Goal: Task Accomplishment & Management: Complete application form

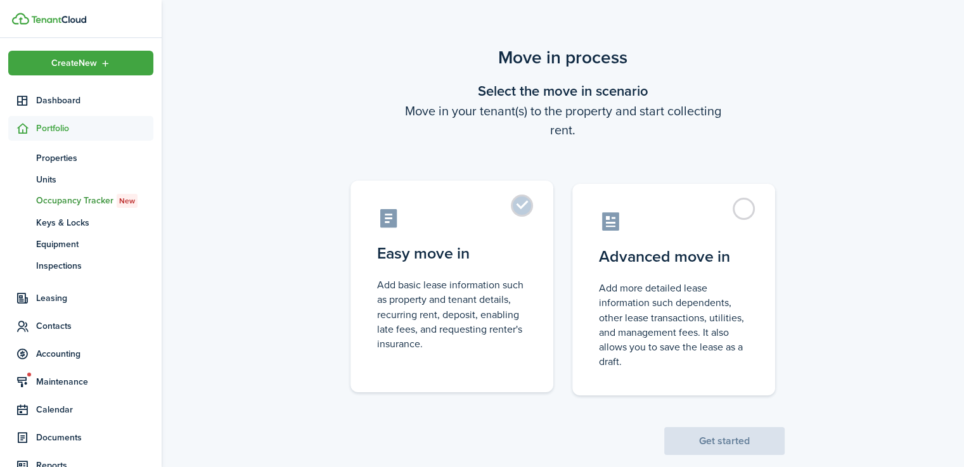
click at [429, 313] on control-radio-card-description "Add basic lease information such as property and tenant details, recurring rent…" at bounding box center [452, 315] width 150 height 74
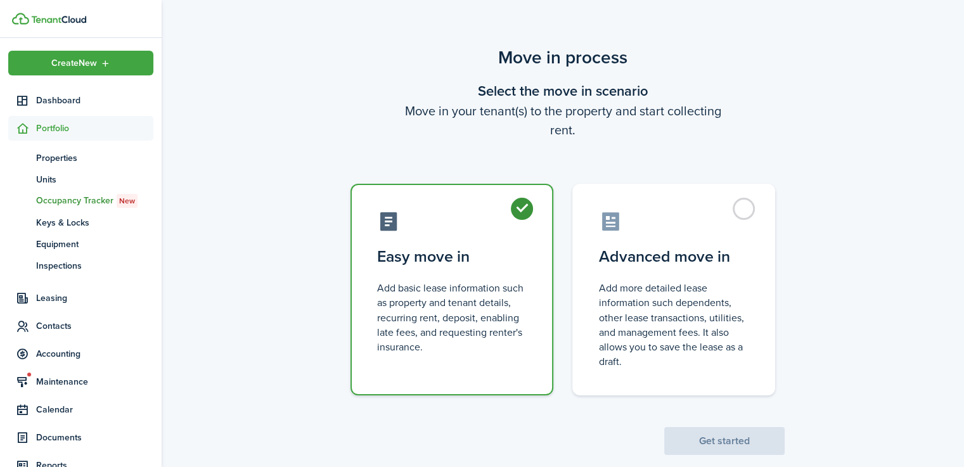
radio input "true"
click at [741, 449] on button "Get started" at bounding box center [724, 441] width 120 height 28
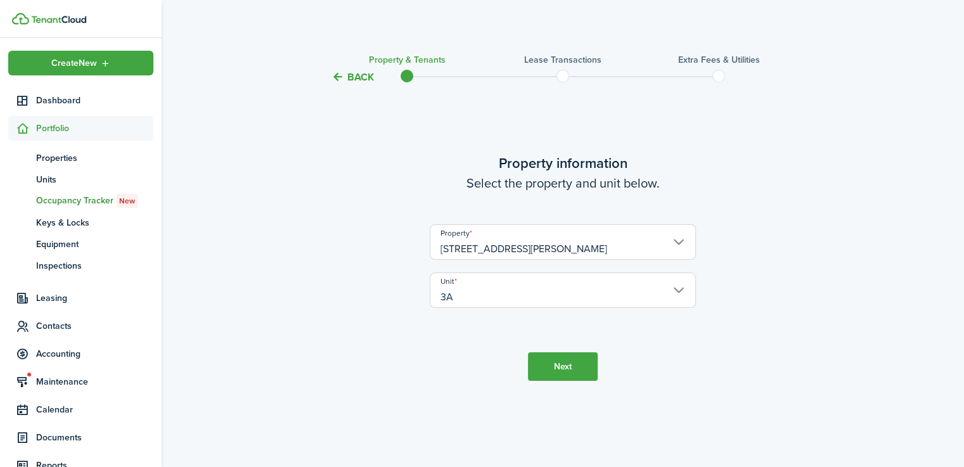
click at [567, 372] on button "Next" at bounding box center [563, 366] width 70 height 29
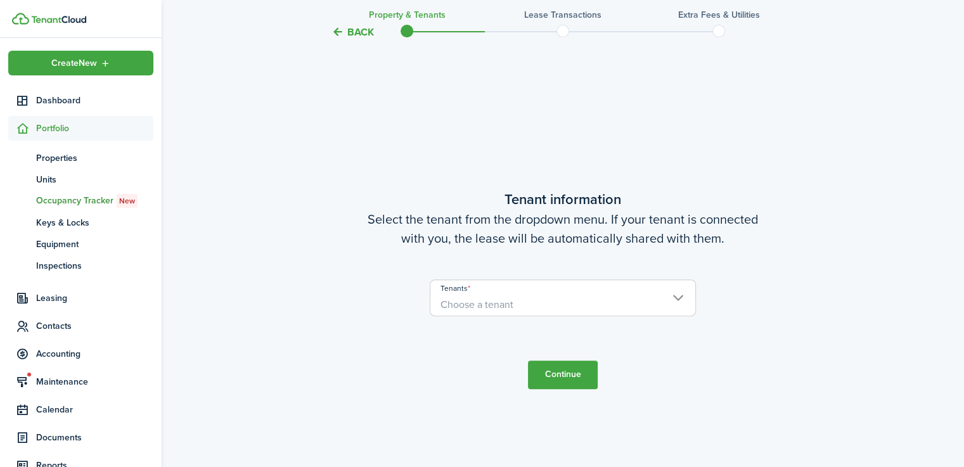
scroll to position [382, 0]
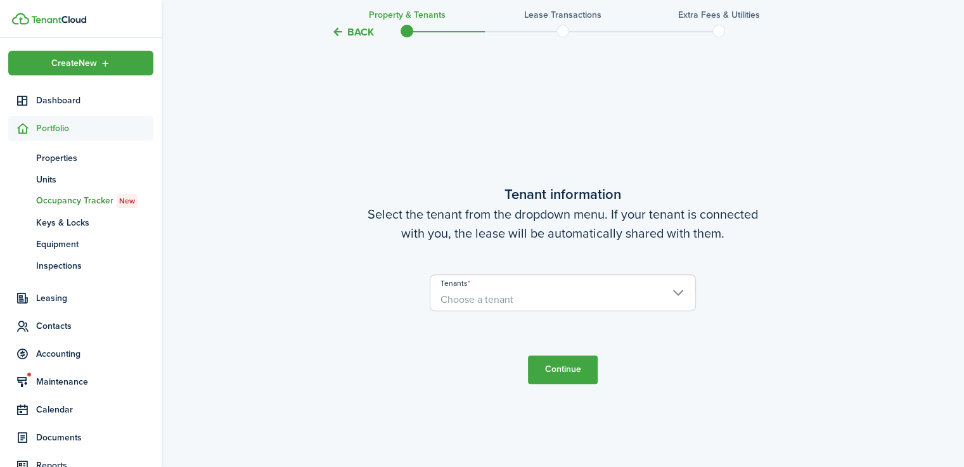
click at [507, 302] on span "Choose a tenant" at bounding box center [477, 299] width 73 height 15
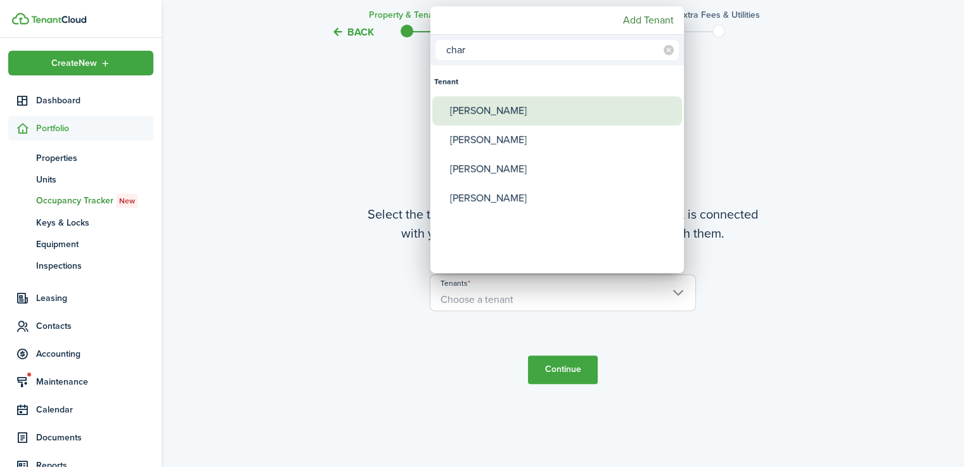
type input "char"
click at [524, 108] on div "[PERSON_NAME]" at bounding box center [562, 110] width 224 height 29
type input "[PERSON_NAME]"
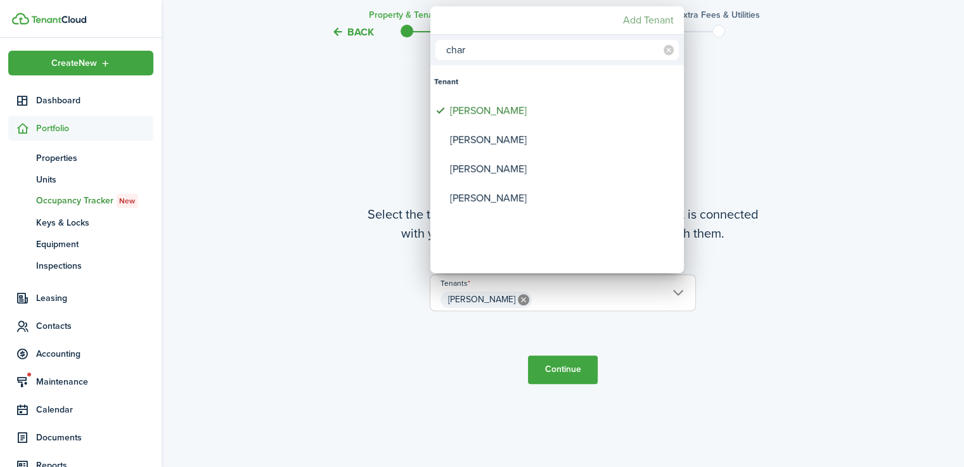
click at [659, 22] on mbsc-button "Add Tenant" at bounding box center [648, 20] width 61 height 23
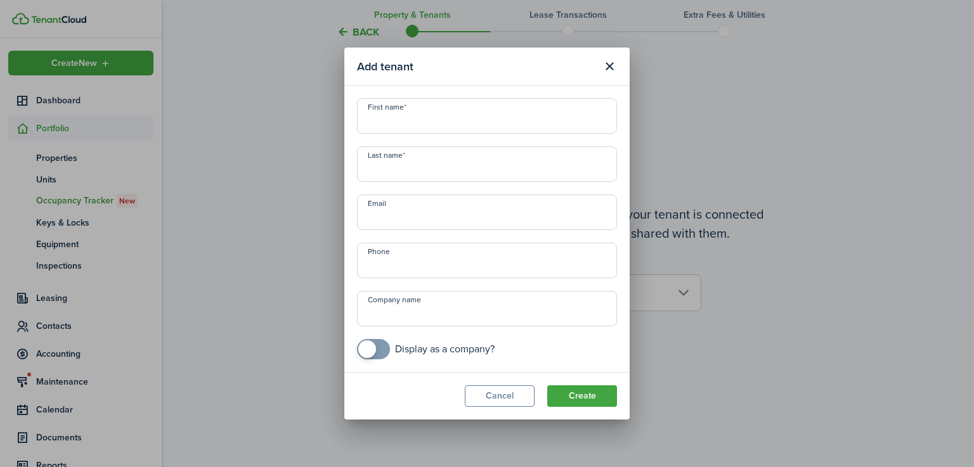
click at [442, 121] on input "First name" at bounding box center [487, 116] width 260 height 36
drag, startPoint x: 443, startPoint y: 123, endPoint x: 396, endPoint y: 130, distance: 46.8
click at [396, 130] on input "[PERSON_NAME]" at bounding box center [487, 116] width 260 height 36
click at [430, 126] on input "[PERSON_NAME]" at bounding box center [487, 116] width 260 height 36
type input "Conor"
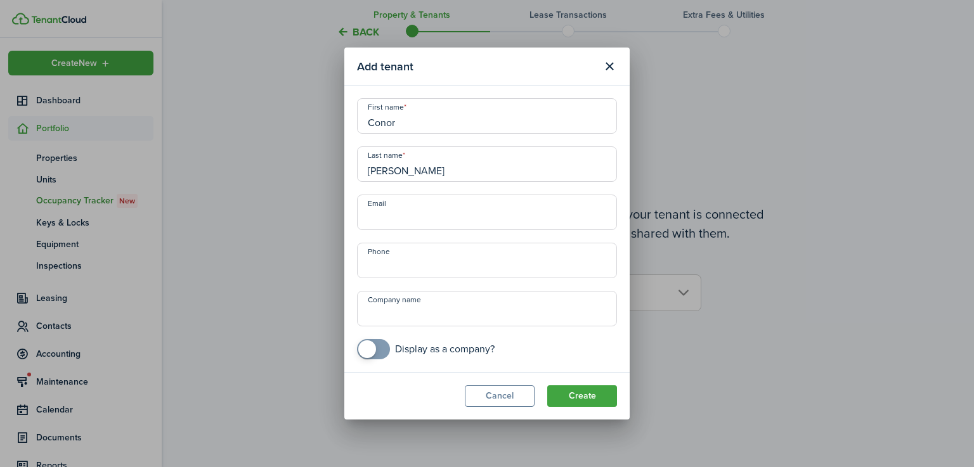
type input "[PERSON_NAME]"
type input "[EMAIL_ADDRESS][DOMAIN_NAME]"
type input "[PHONE_NUMBER]"
click at [598, 396] on button "Create" at bounding box center [582, 396] width 70 height 22
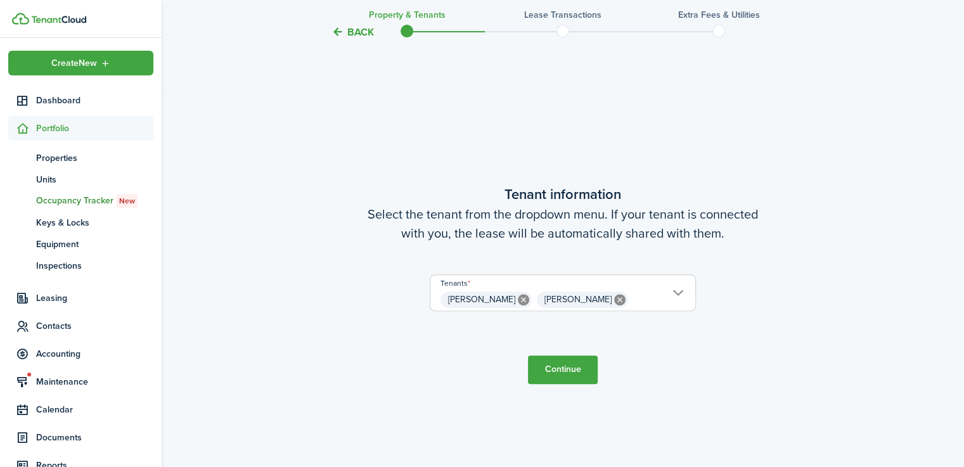
click at [573, 372] on button "Continue" at bounding box center [563, 370] width 70 height 29
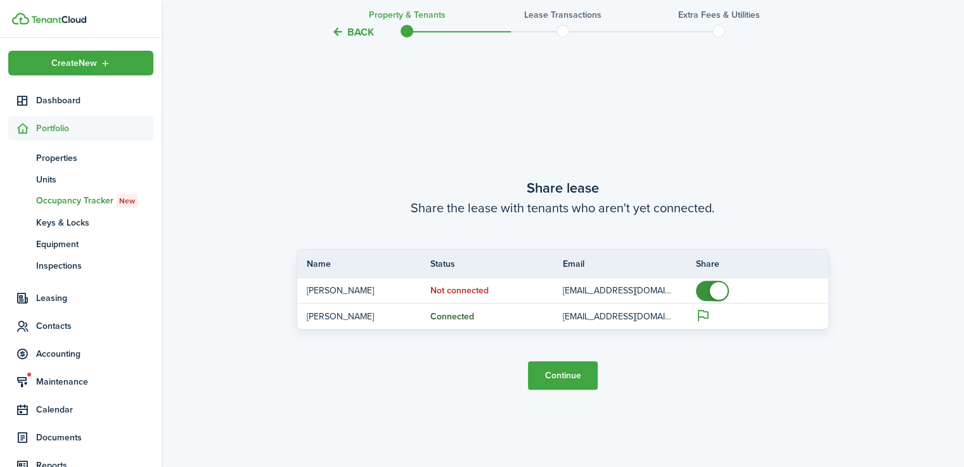
scroll to position [850, 0]
click at [574, 377] on button "Continue" at bounding box center [563, 375] width 70 height 29
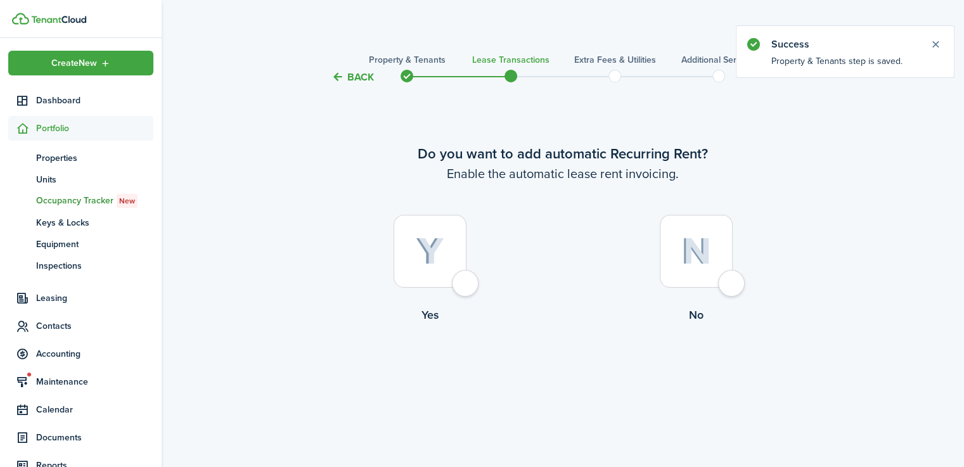
click at [427, 268] on div at bounding box center [430, 251] width 73 height 73
radio input "true"
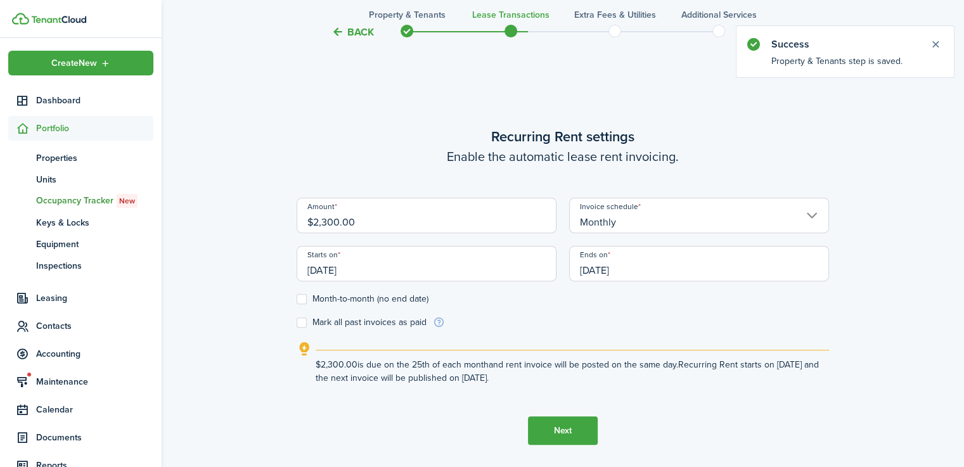
scroll to position [382, 0]
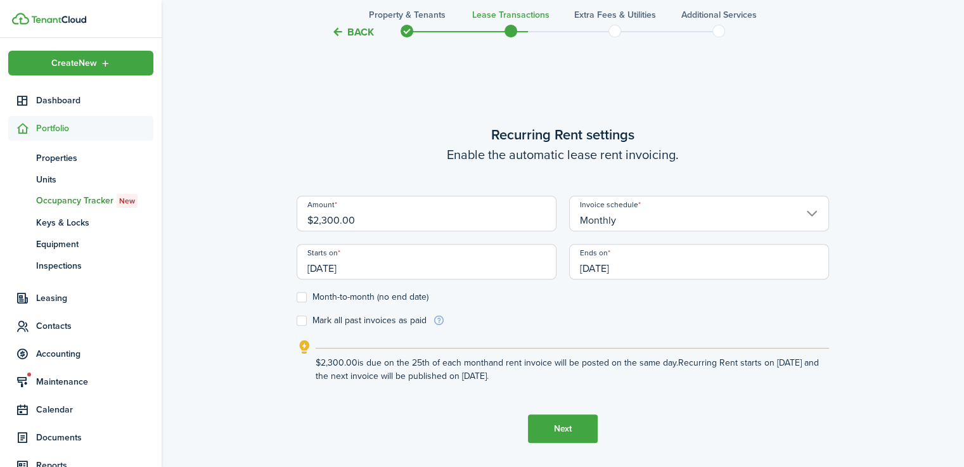
drag, startPoint x: 373, startPoint y: 225, endPoint x: 249, endPoint y: 226, distance: 124.3
click at [249, 226] on div "Back Property & Tenants Lease Transactions Extra fees & Utilities Additional Se…" at bounding box center [563, 89] width 803 height 855
click at [387, 271] on input "[DATE]" at bounding box center [427, 262] width 260 height 36
type input "$2,744.42"
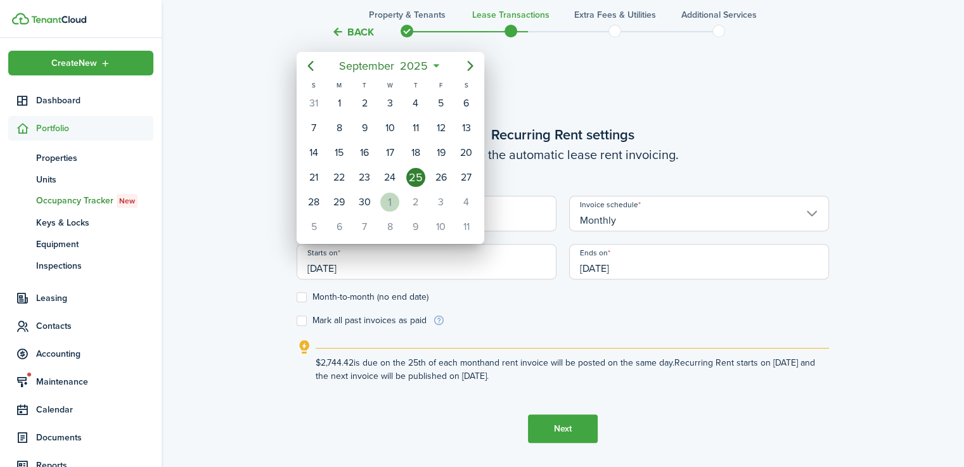
click at [384, 203] on div "1" at bounding box center [389, 202] width 19 height 19
type input "[DATE]"
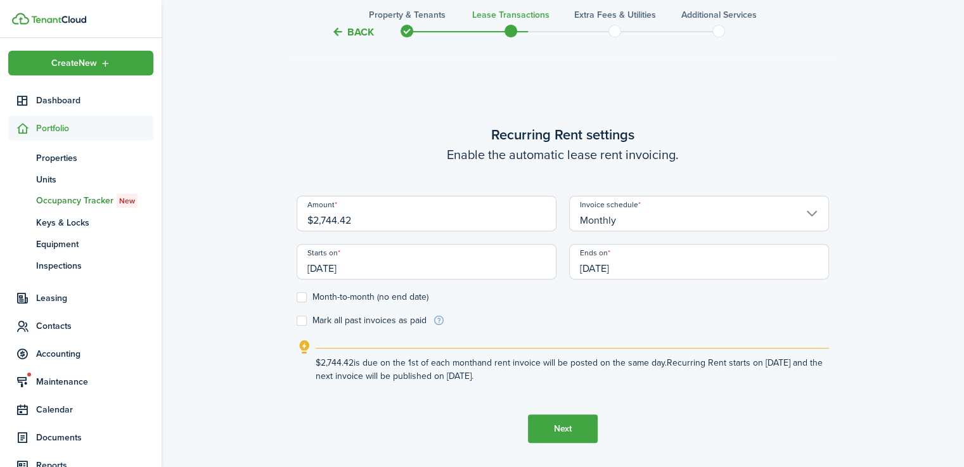
scroll to position [0, 0]
click at [639, 264] on input "[DATE]" at bounding box center [699, 262] width 260 height 36
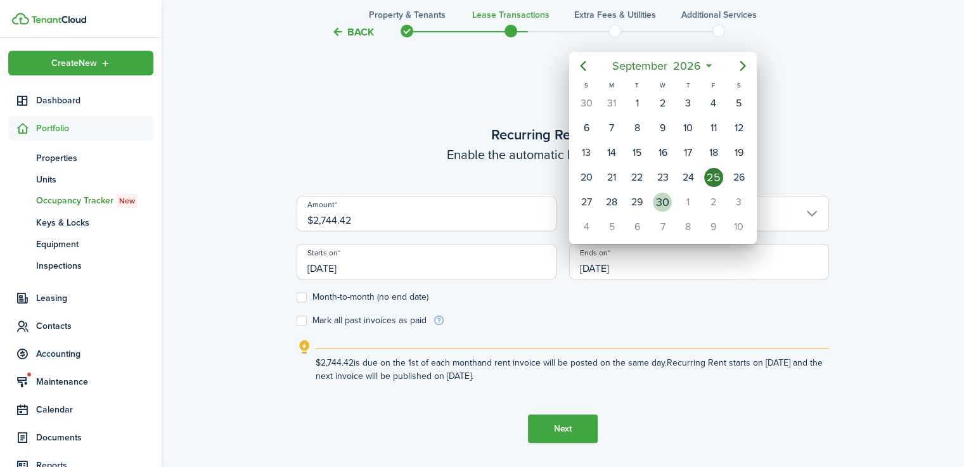
click at [663, 198] on div "30" at bounding box center [662, 202] width 19 height 19
type input "[DATE]"
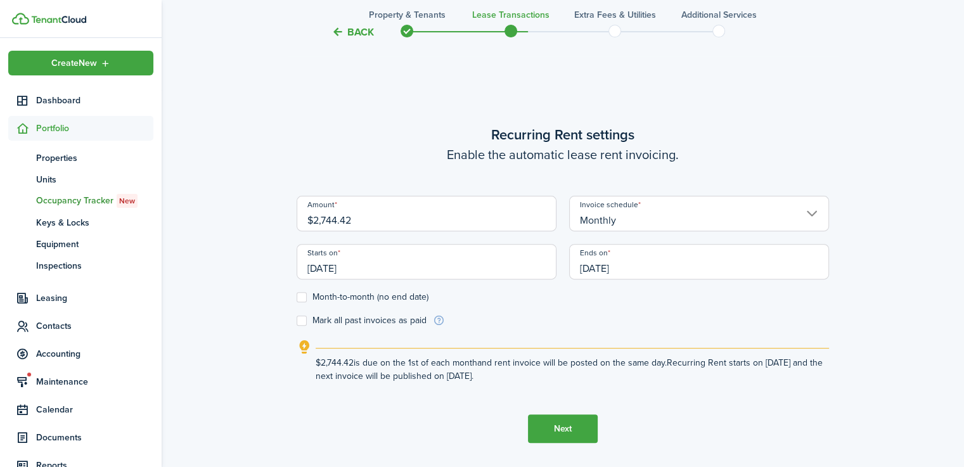
click at [645, 320] on form "Amount $2,744.42 Invoice schedule Monthly Starts on [DATE] Ends on [DATE] Month…" at bounding box center [563, 261] width 533 height 131
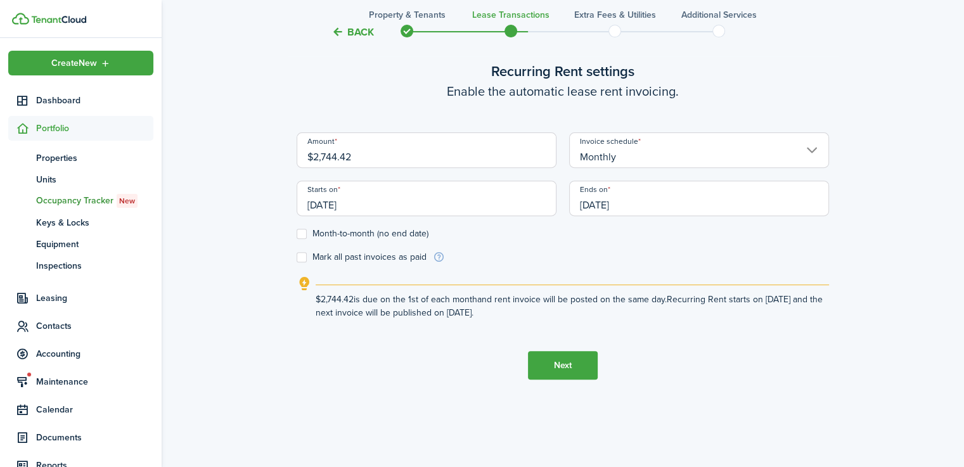
click at [563, 365] on button "Next" at bounding box center [563, 365] width 70 height 29
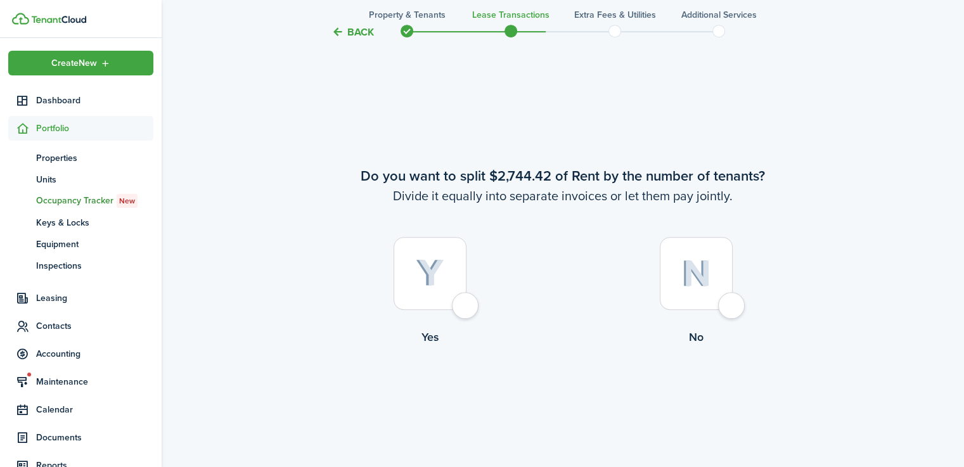
scroll to position [850, 0]
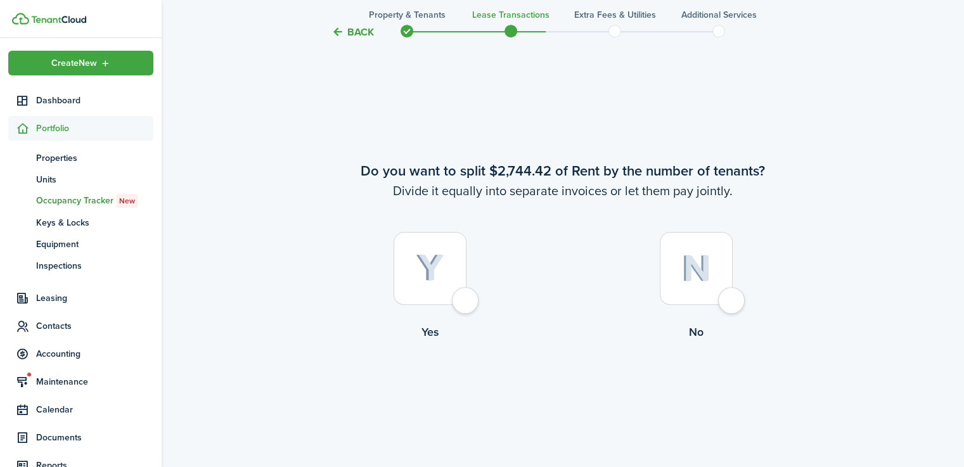
click at [689, 272] on img at bounding box center [697, 268] width 30 height 27
radio input "true"
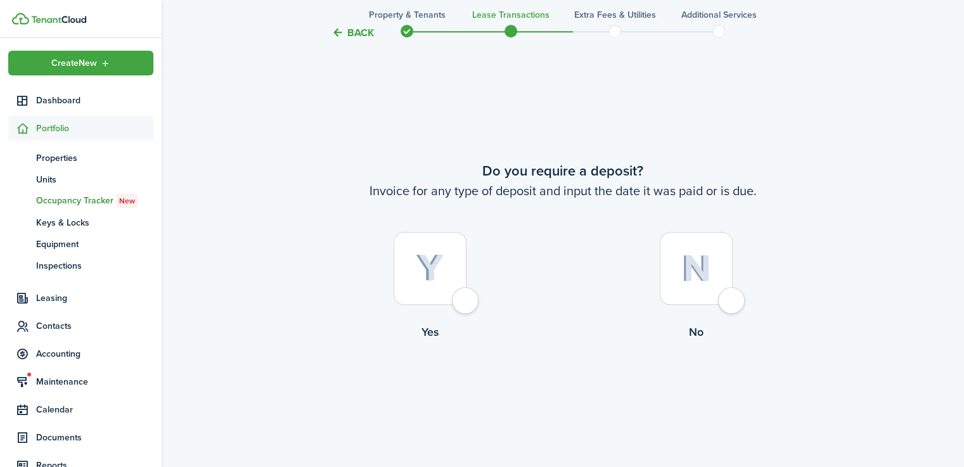
scroll to position [1317, 0]
click at [425, 280] on img at bounding box center [430, 268] width 29 height 28
radio input "true"
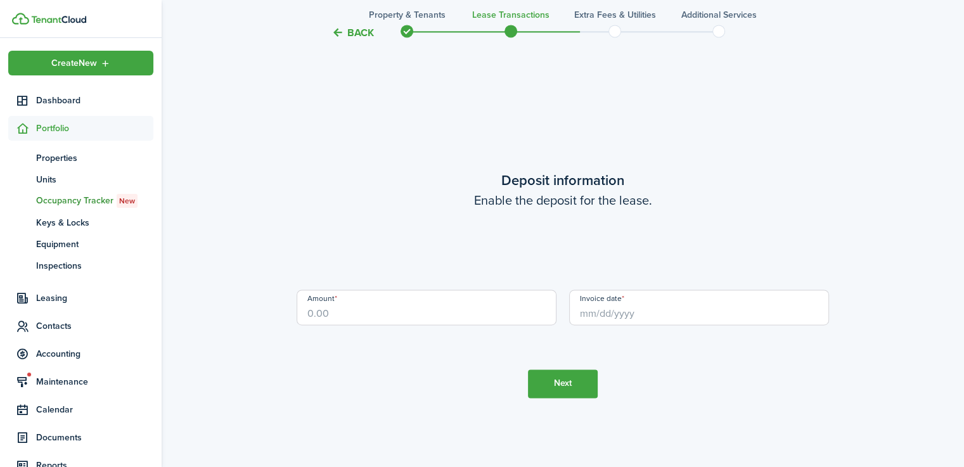
scroll to position [1784, 0]
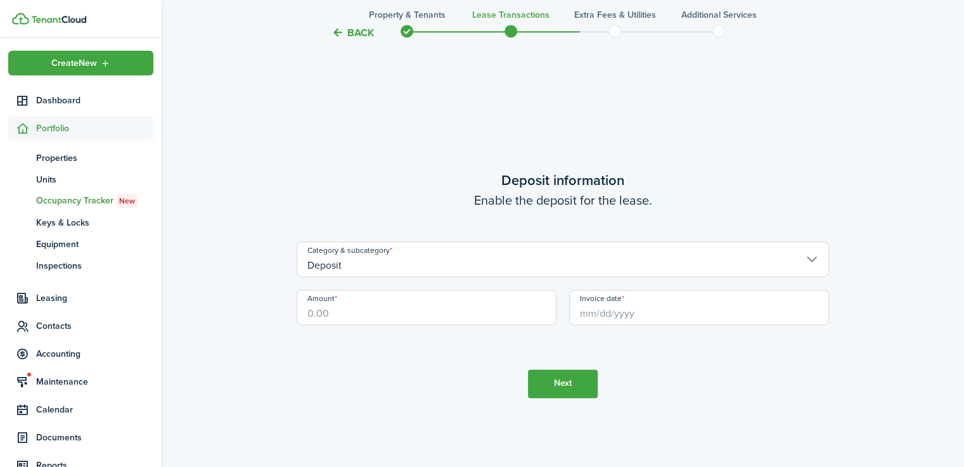
click at [391, 312] on input "Amount" at bounding box center [427, 308] width 260 height 36
click at [692, 306] on input "Invoice date" at bounding box center [699, 308] width 260 height 36
type input "$2,744.42"
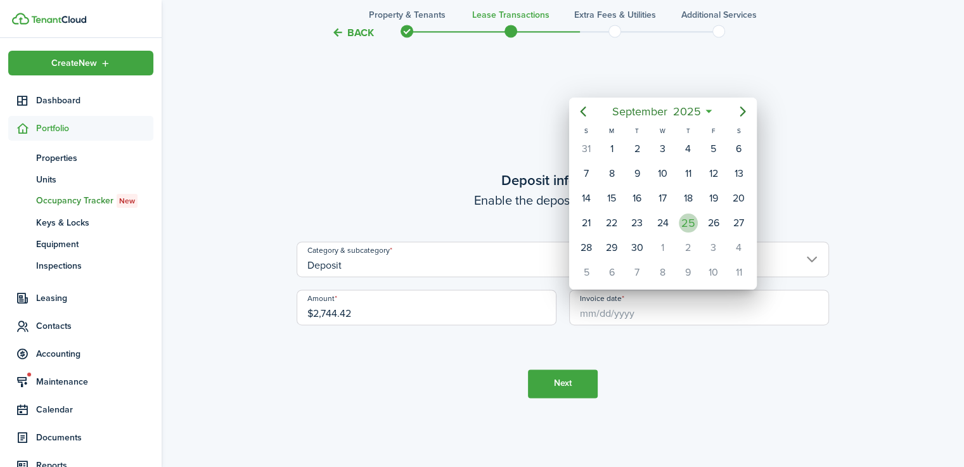
click at [694, 223] on div "25" at bounding box center [688, 223] width 19 height 19
type input "[DATE]"
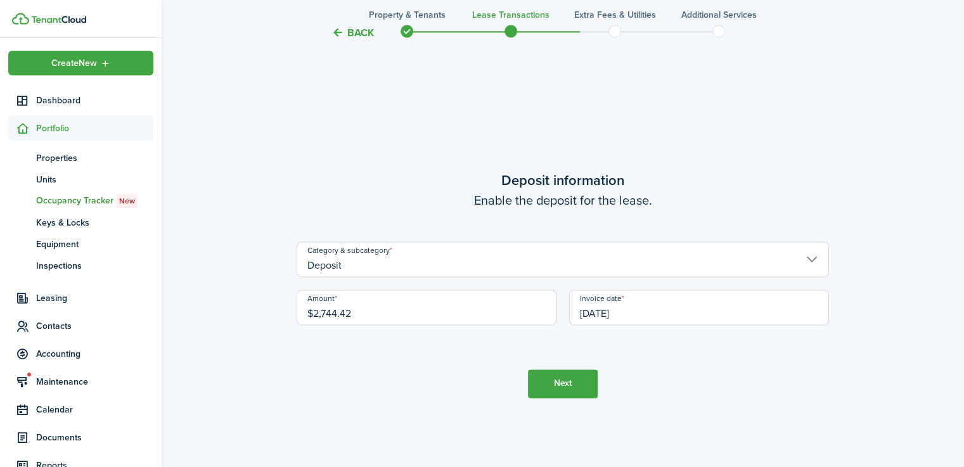
click at [574, 388] on button "Next" at bounding box center [563, 384] width 70 height 29
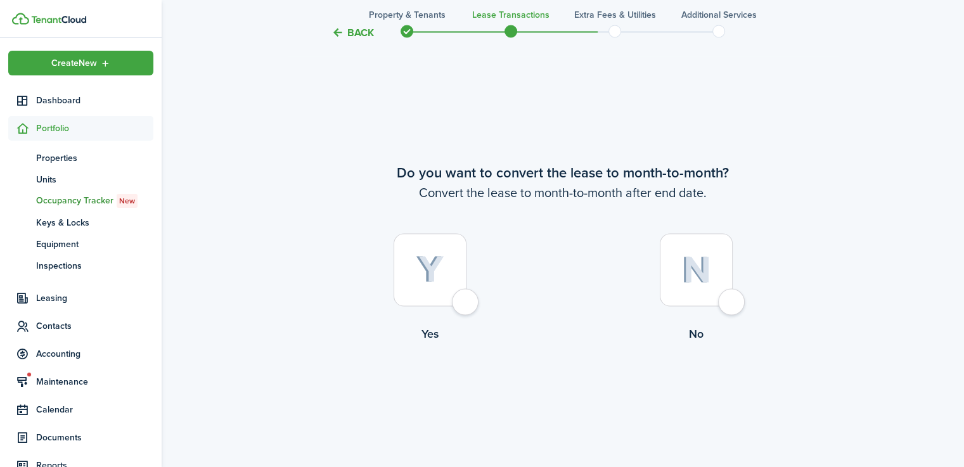
scroll to position [2252, 0]
click at [716, 257] on div at bounding box center [696, 267] width 73 height 73
radio input "true"
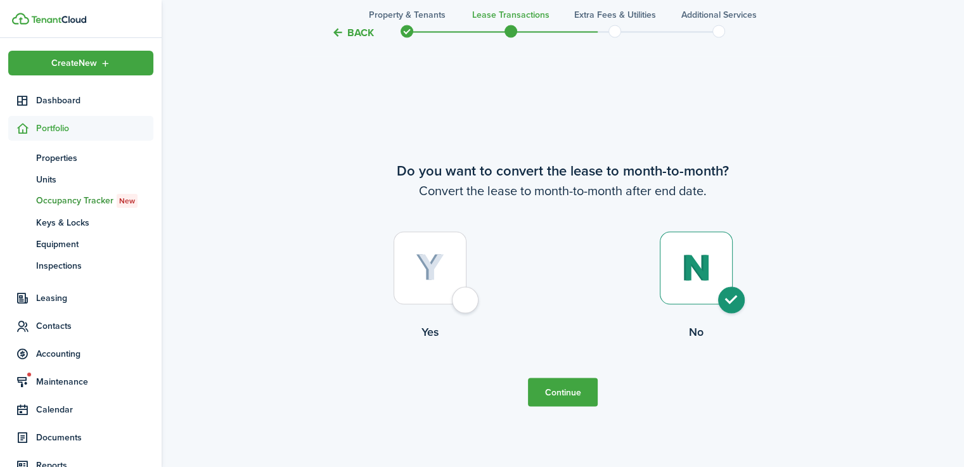
click at [574, 403] on button "Continue" at bounding box center [563, 392] width 70 height 29
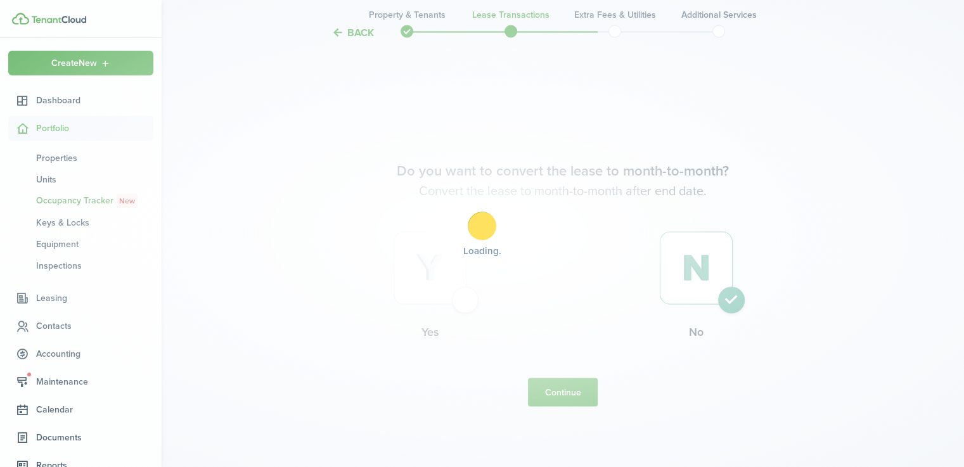
scroll to position [0, 0]
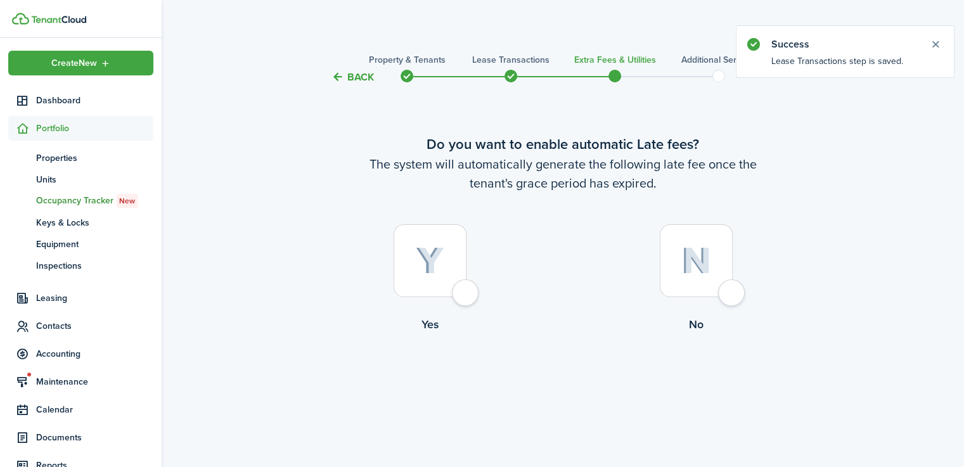
click at [439, 264] on img at bounding box center [430, 261] width 29 height 28
radio input "true"
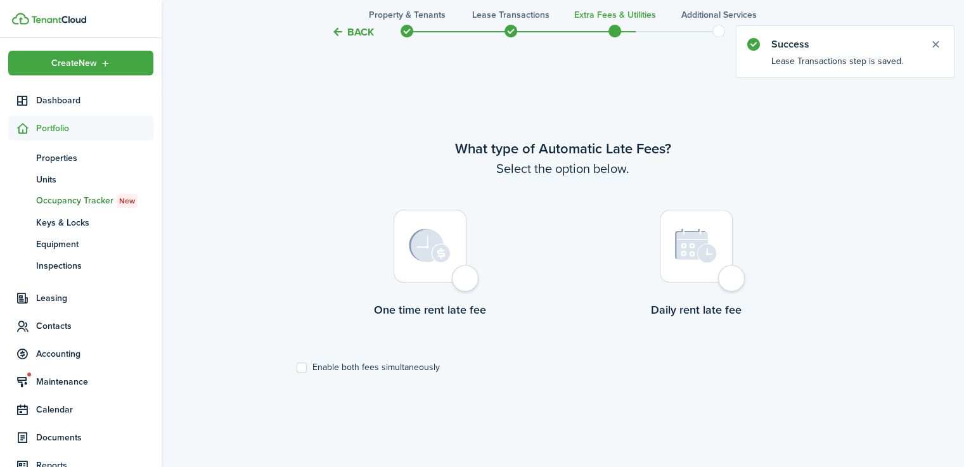
scroll to position [382, 0]
click at [443, 249] on img at bounding box center [430, 244] width 42 height 34
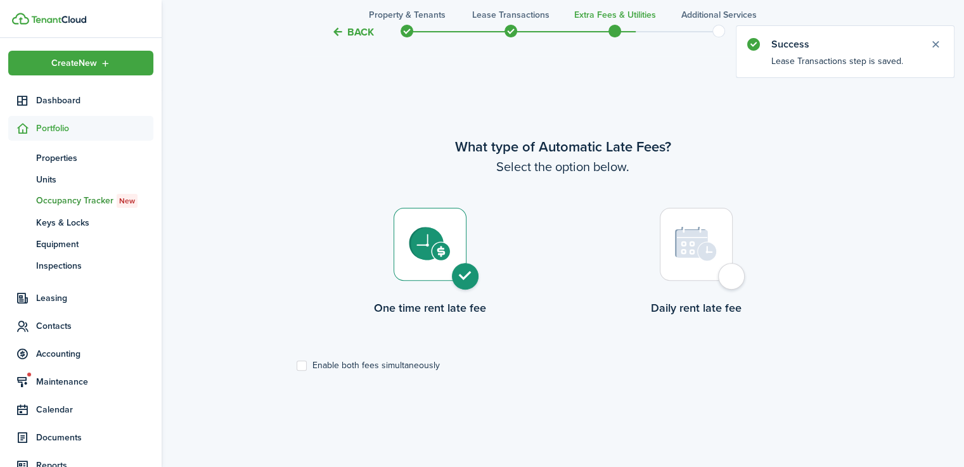
radio input "true"
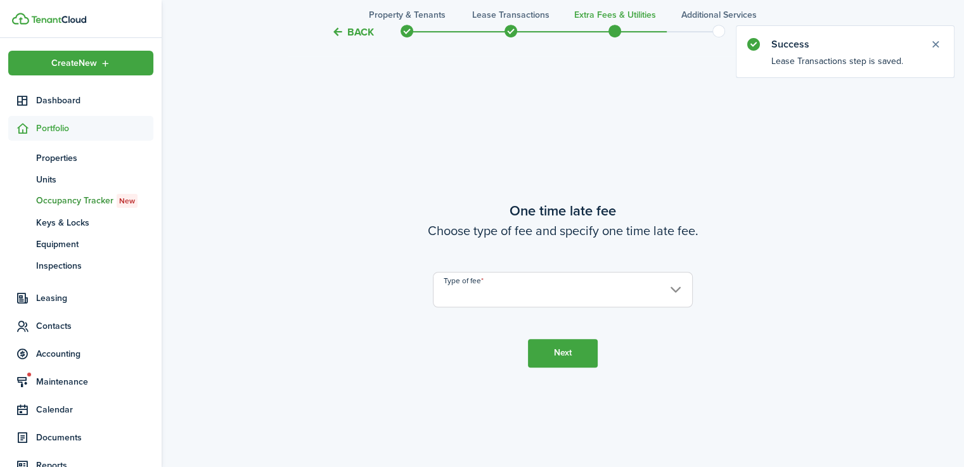
scroll to position [850, 0]
click at [555, 288] on input "Type of fee" at bounding box center [563, 290] width 260 height 36
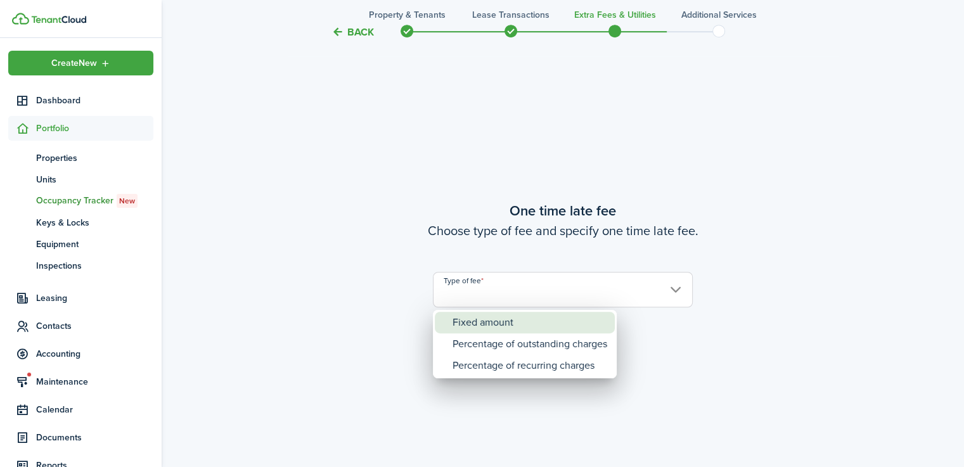
click at [517, 324] on div "Fixed amount" at bounding box center [530, 323] width 155 height 22
type input "Fixed amount"
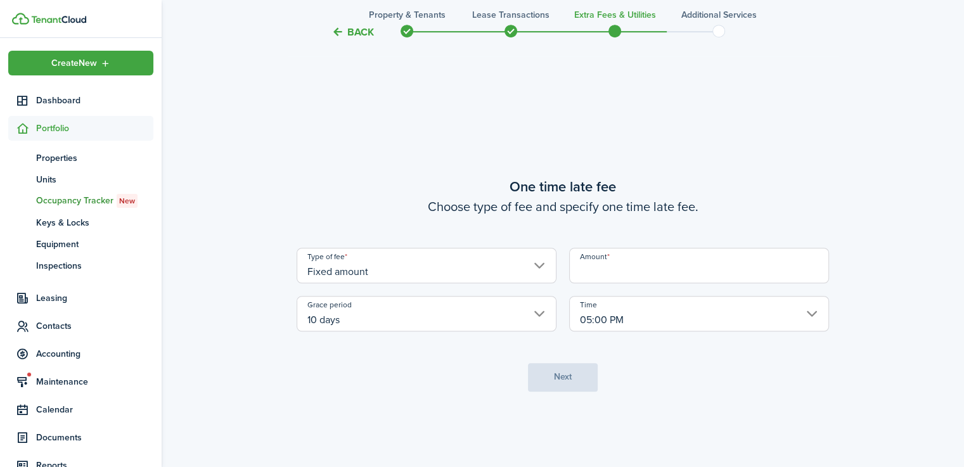
click at [617, 273] on input "Amount" at bounding box center [699, 266] width 260 height 36
type input "$50.00"
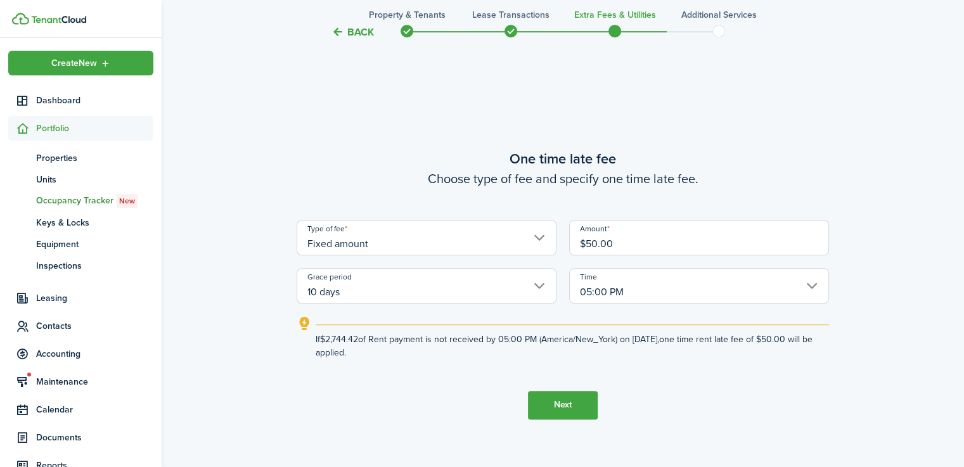
click at [387, 291] on input "10 days" at bounding box center [427, 286] width 260 height 36
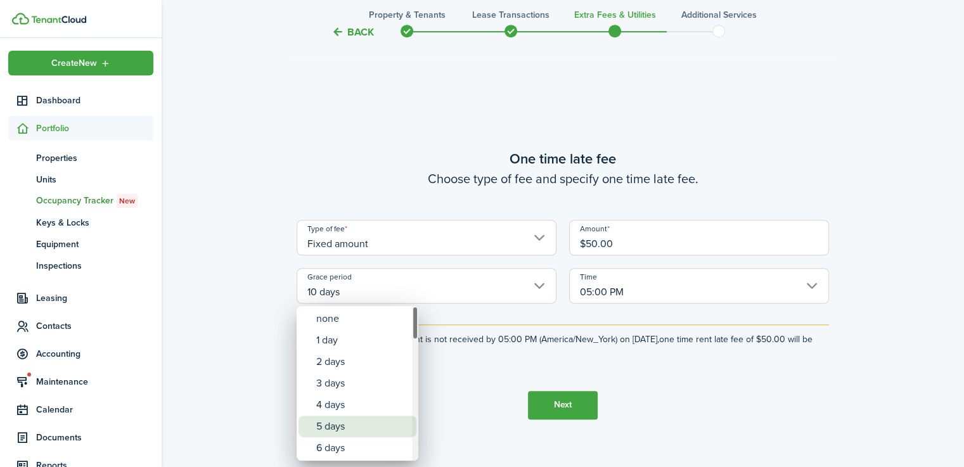
click at [338, 420] on div "5 days" at bounding box center [362, 427] width 93 height 22
type input "5 days"
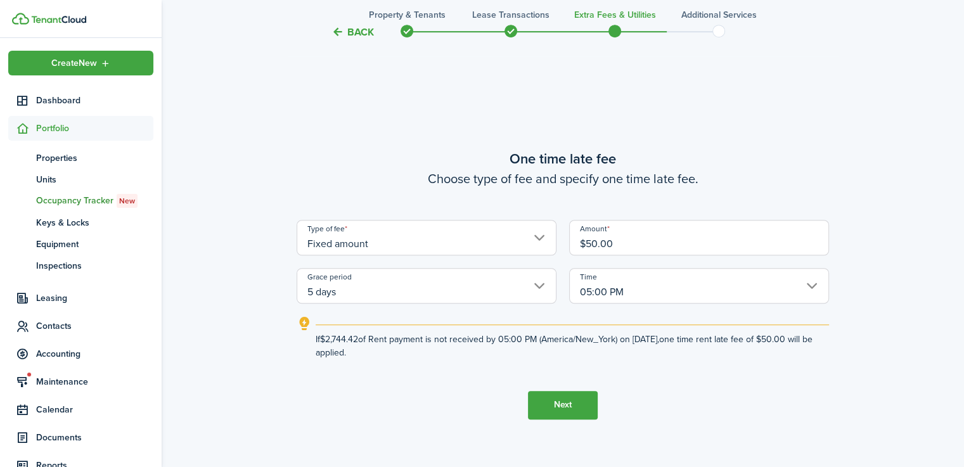
click at [564, 409] on button "Next" at bounding box center [563, 405] width 70 height 29
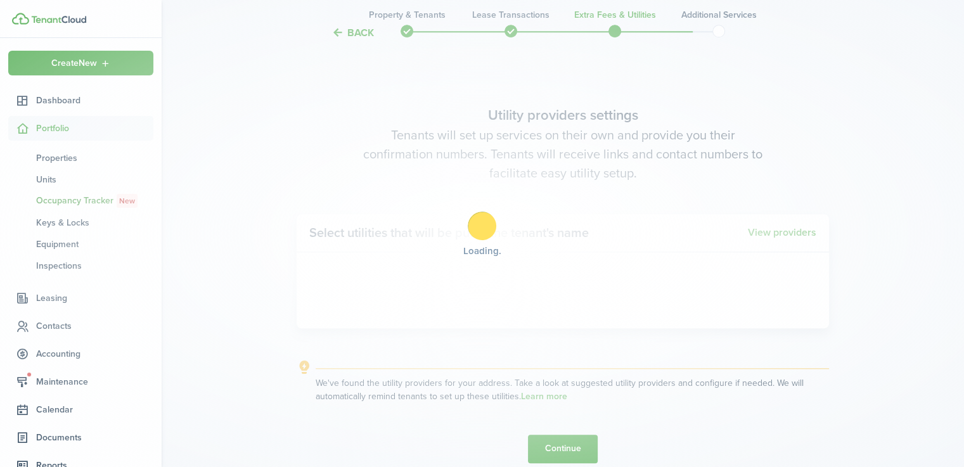
scroll to position [1317, 0]
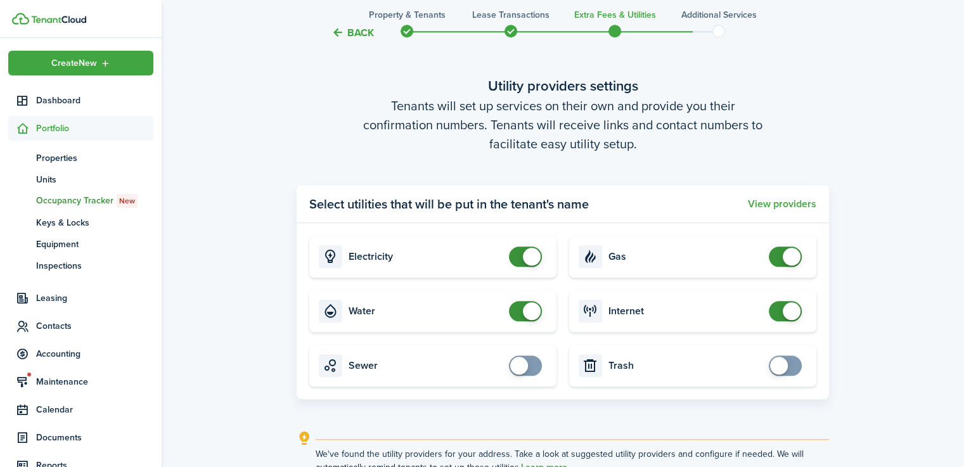
checkbox input "false"
click at [519, 309] on span at bounding box center [525, 311] width 13 height 20
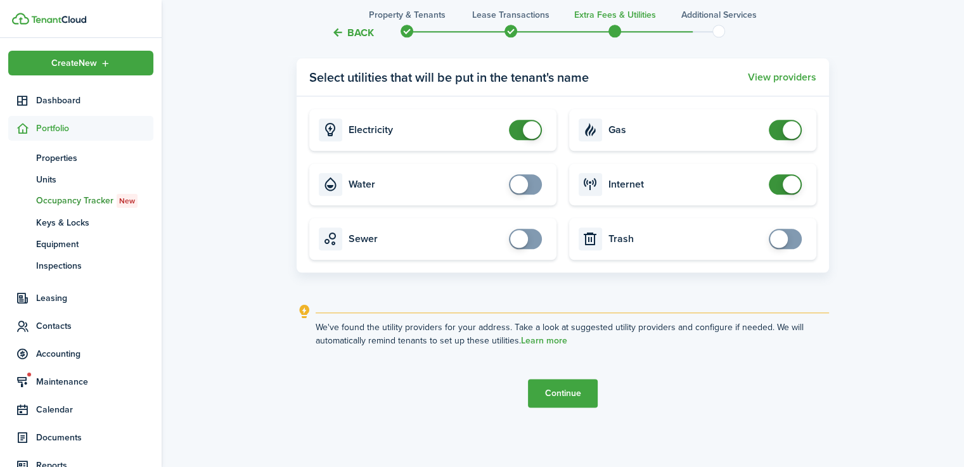
scroll to position [1444, 0]
click at [579, 388] on button "Continue" at bounding box center [563, 392] width 70 height 29
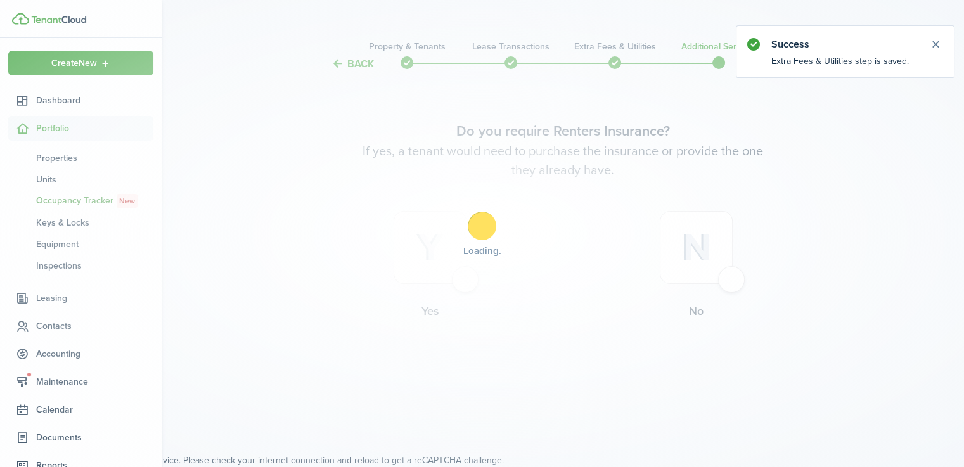
scroll to position [0, 0]
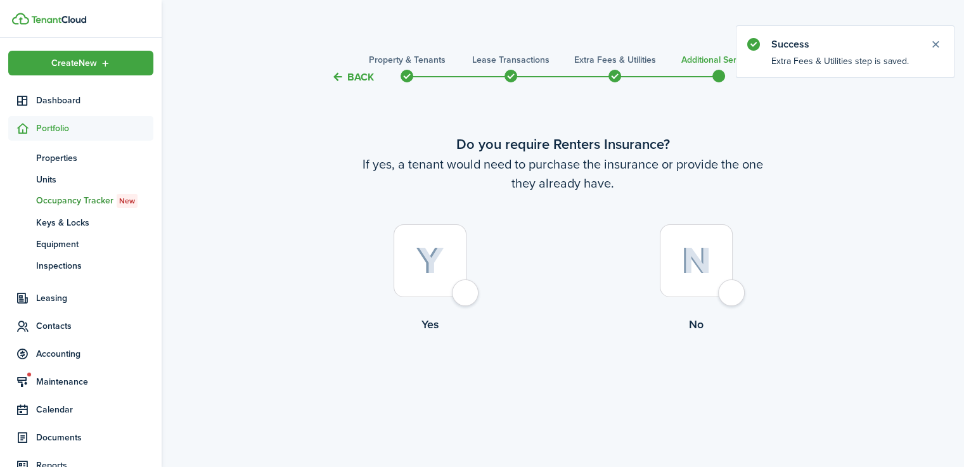
click at [713, 261] on div at bounding box center [696, 260] width 73 height 73
radio input "true"
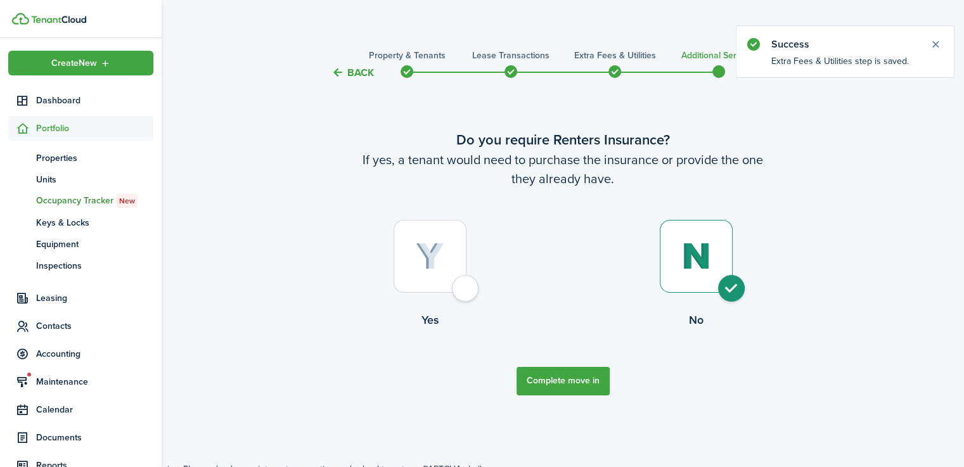
scroll to position [13, 0]
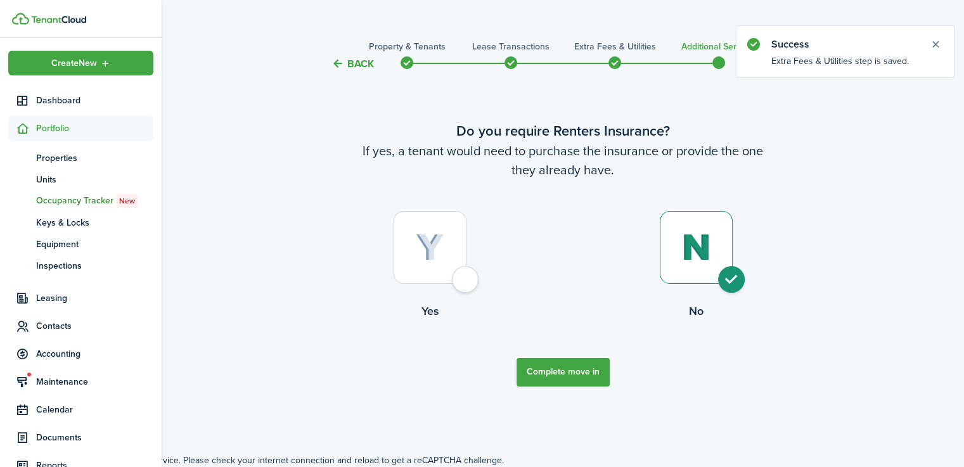
click at [560, 365] on button "Complete move in" at bounding box center [563, 372] width 93 height 29
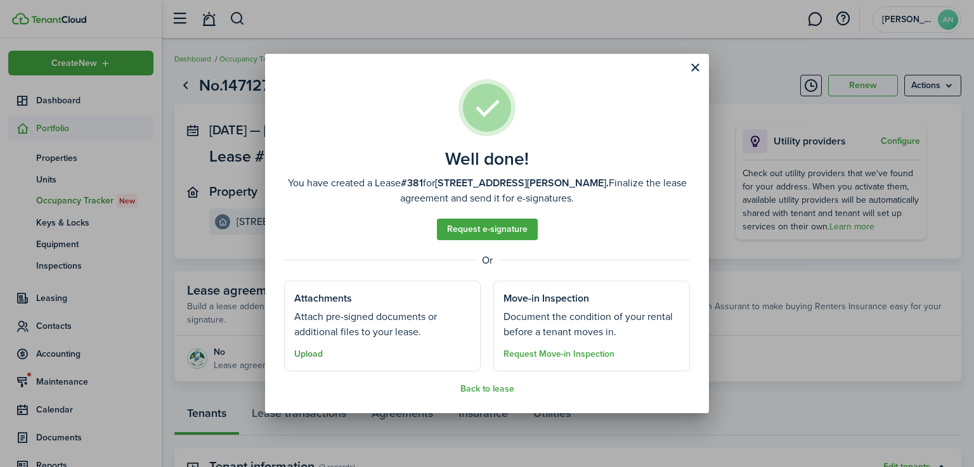
click at [306, 349] on button "Upload" at bounding box center [308, 354] width 29 height 10
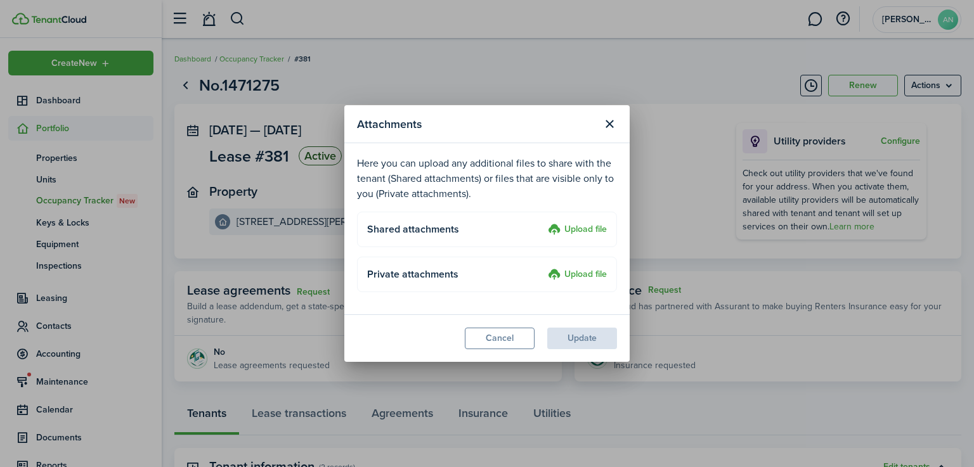
click at [578, 231] on label "Upload file" at bounding box center [577, 230] width 59 height 15
click at [543, 223] on input "Upload file" at bounding box center [543, 223] width 0 height 0
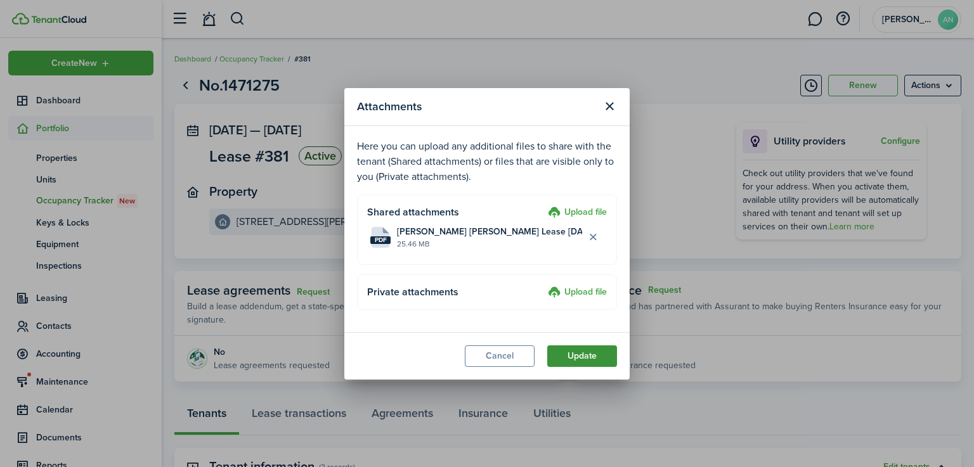
click at [582, 353] on button "Update" at bounding box center [582, 357] width 70 height 22
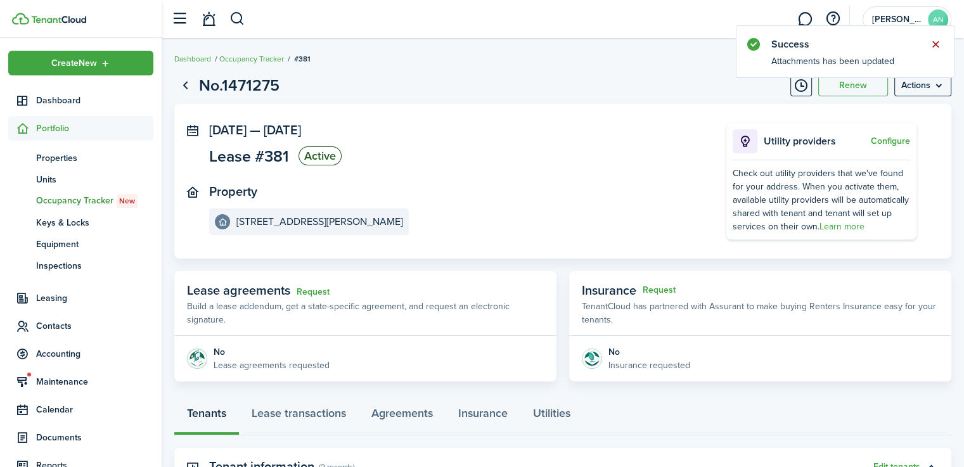
click at [940, 41] on button "Close notify" at bounding box center [936, 45] width 18 height 18
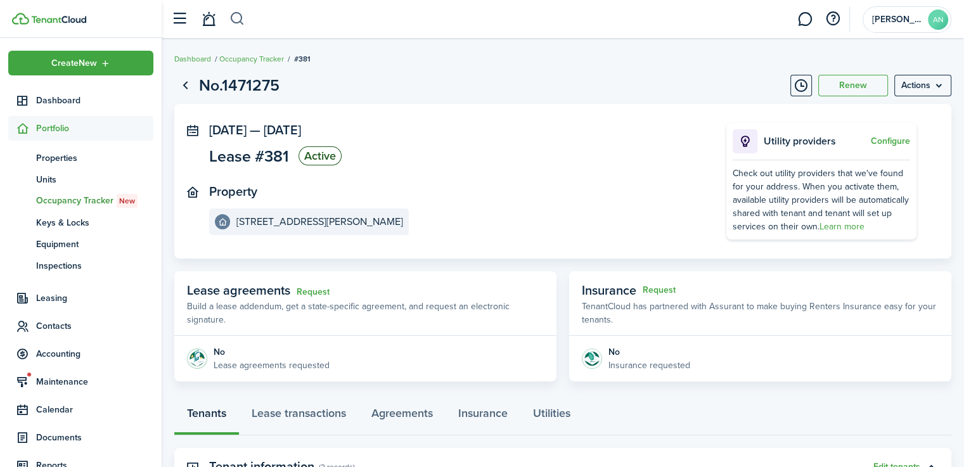
click at [241, 22] on button "button" at bounding box center [237, 19] width 16 height 22
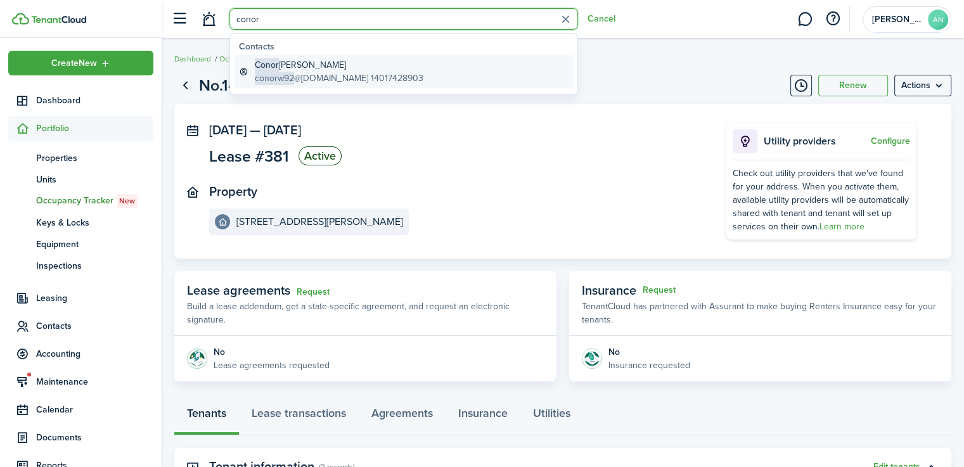
type input "conor"
click at [284, 65] on global-search-item-title "[PERSON_NAME]" at bounding box center [339, 64] width 169 height 13
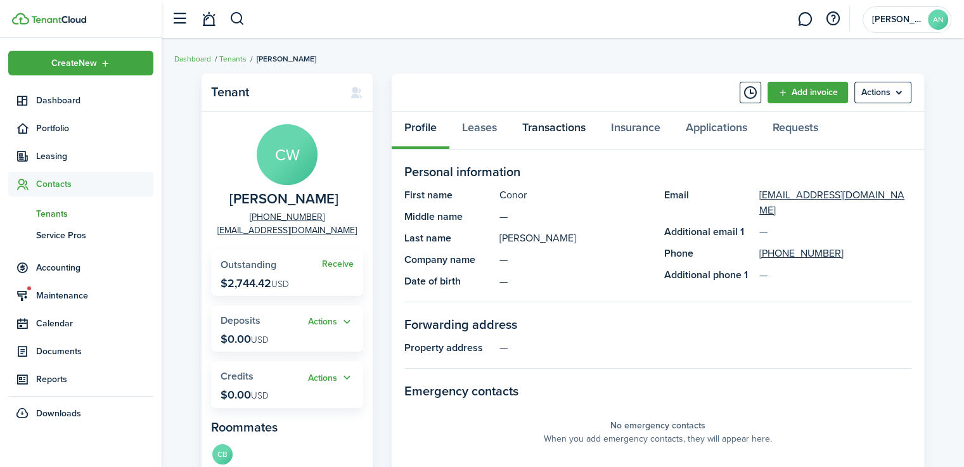
click at [558, 131] on link "Transactions" at bounding box center [554, 131] width 89 height 38
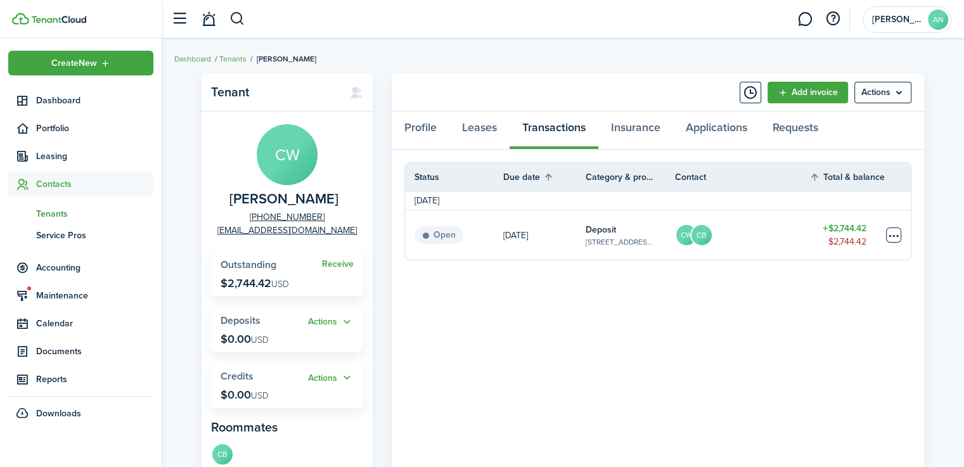
click at [895, 238] on table-menu-btn-icon at bounding box center [893, 235] width 15 height 15
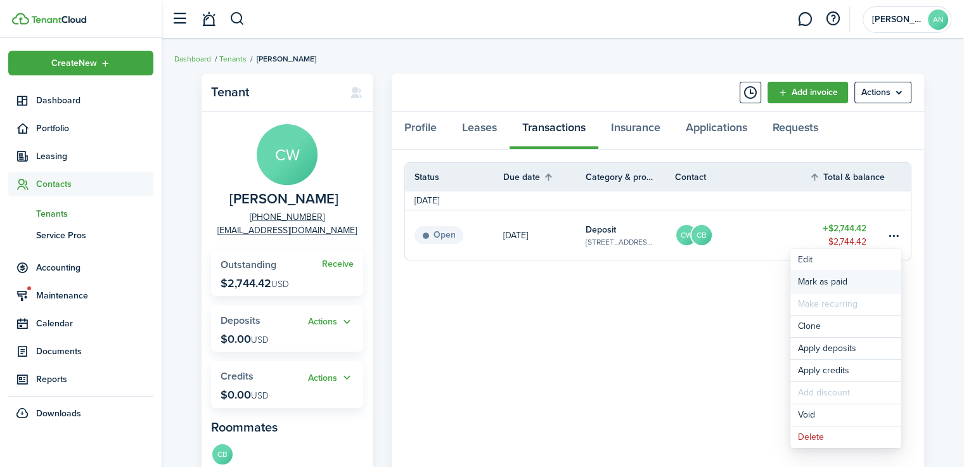
click at [839, 281] on link "Mark as paid" at bounding box center [846, 282] width 111 height 22
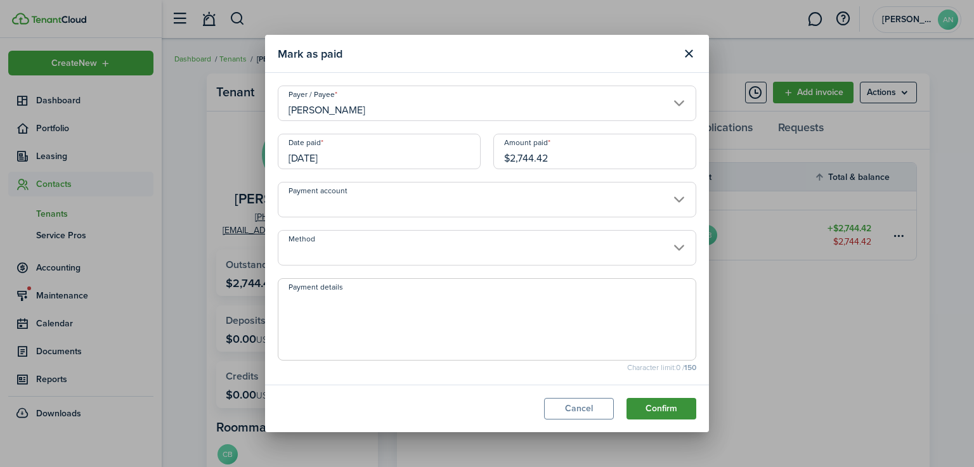
click at [649, 407] on button "Confirm" at bounding box center [661, 409] width 70 height 22
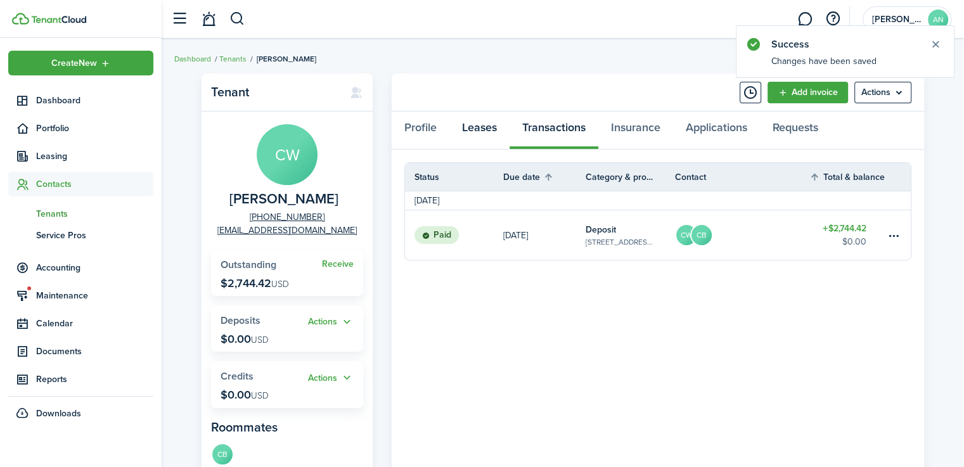
click at [476, 134] on link "Leases" at bounding box center [479, 131] width 60 height 38
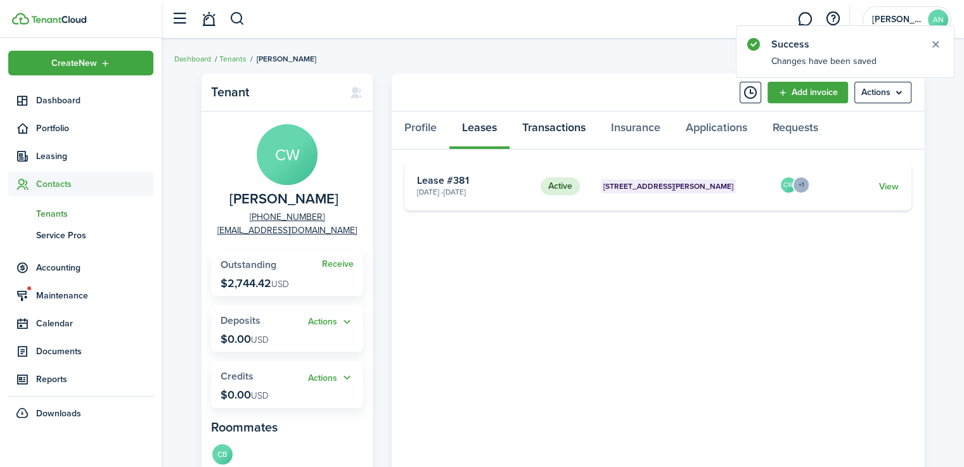
click at [556, 127] on link "Transactions" at bounding box center [554, 131] width 89 height 38
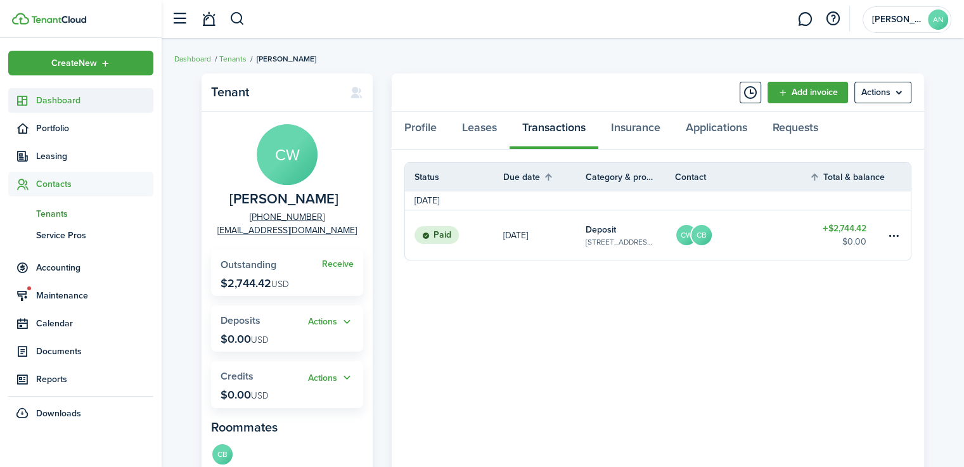
click at [51, 103] on span "Dashboard" at bounding box center [94, 100] width 117 height 13
